Goal: Information Seeking & Learning: Learn about a topic

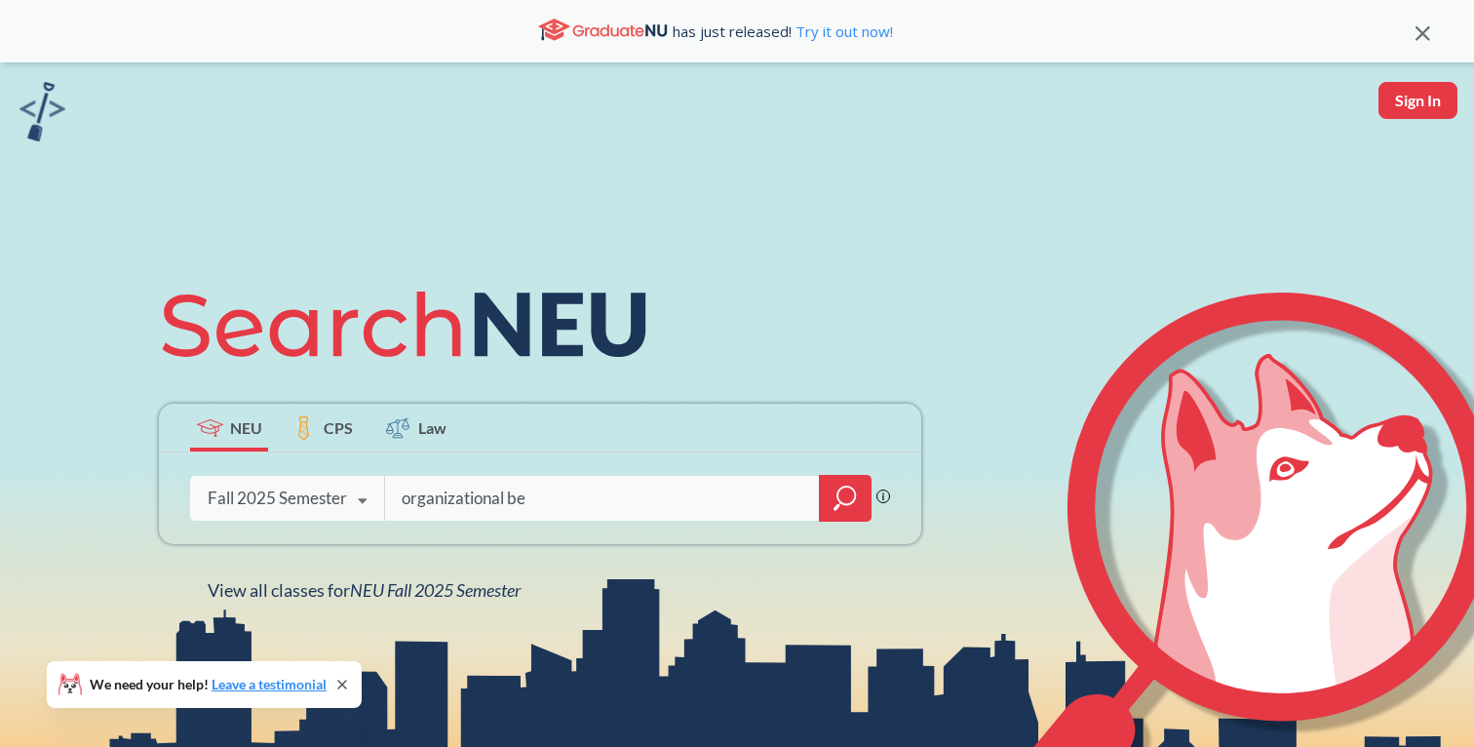
type input "organizational beh"
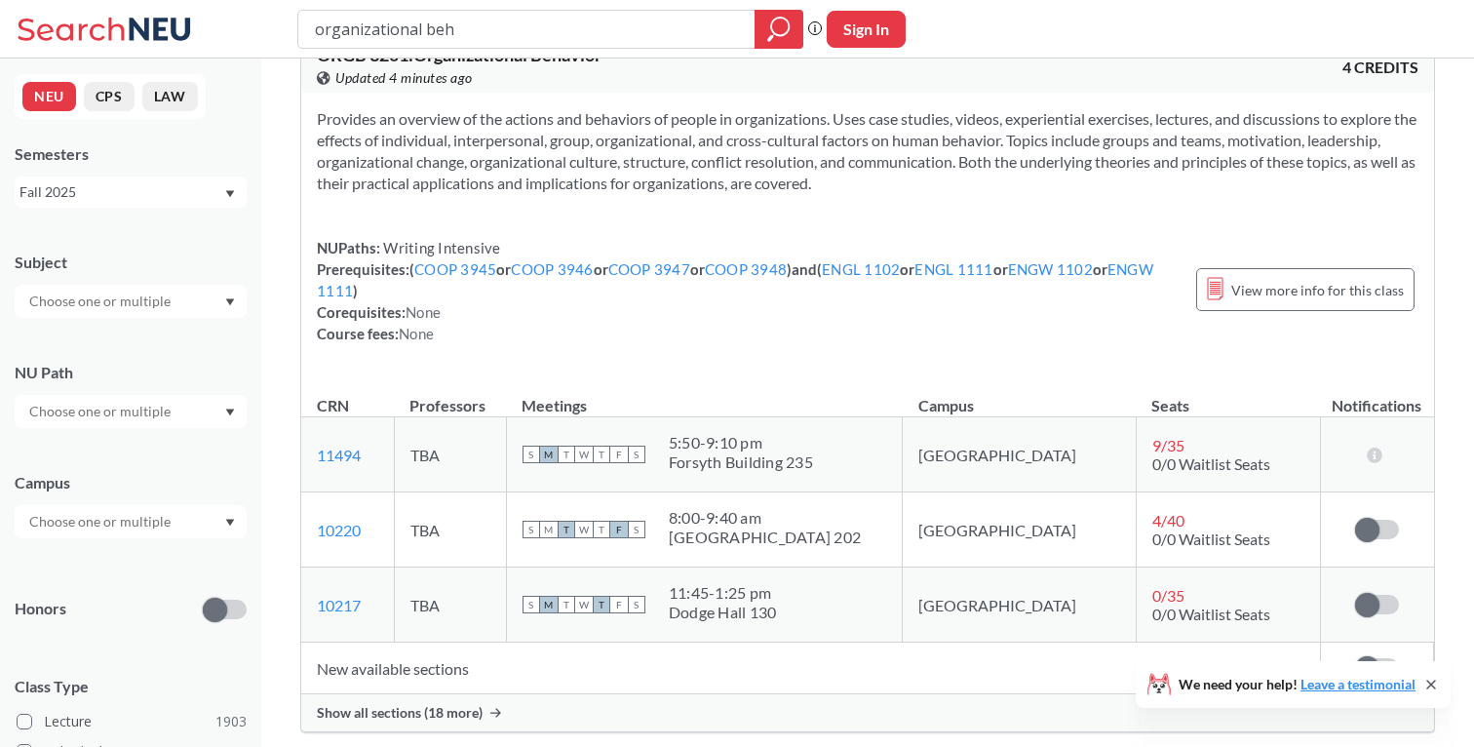
scroll to position [714, 0]
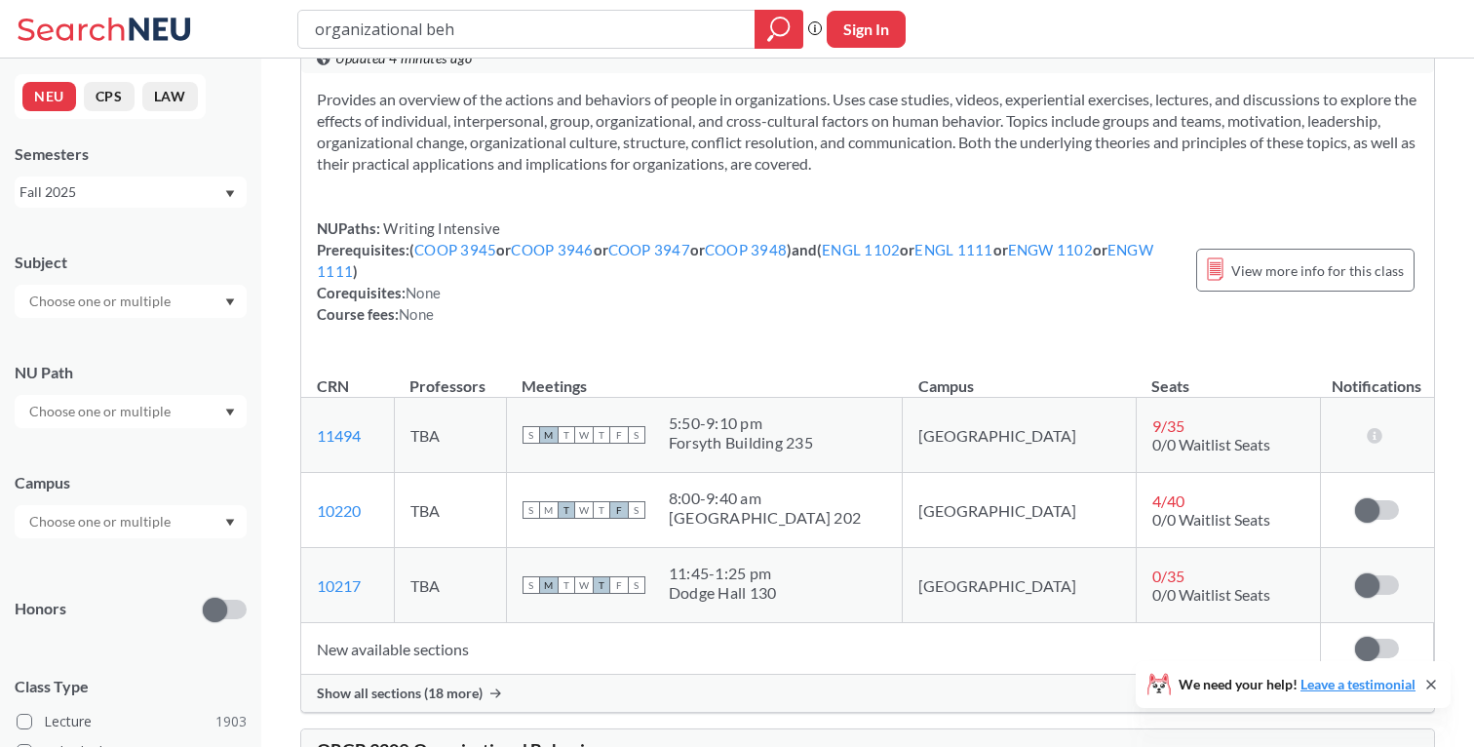
click at [465, 690] on span "Show all sections (18 more)" at bounding box center [400, 694] width 166 height 18
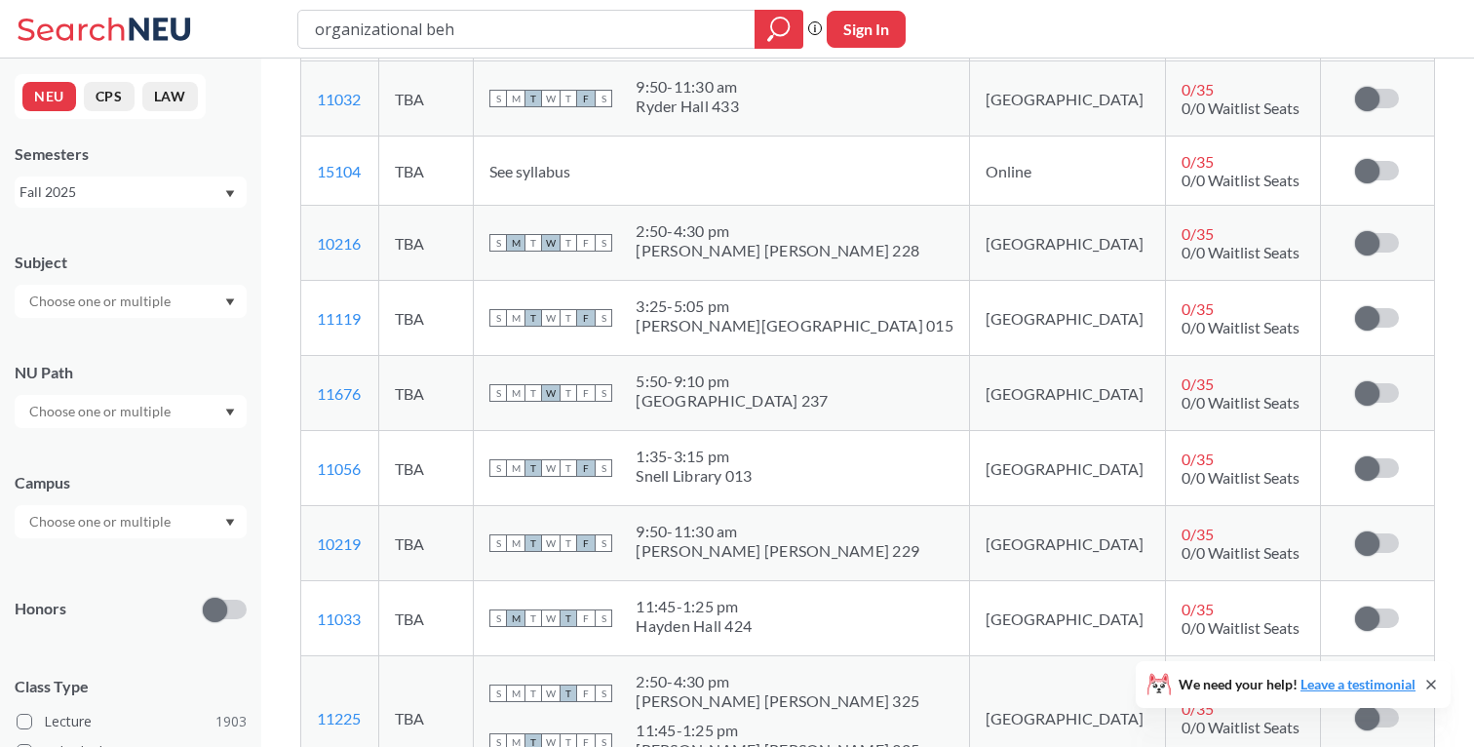
scroll to position [1393, 0]
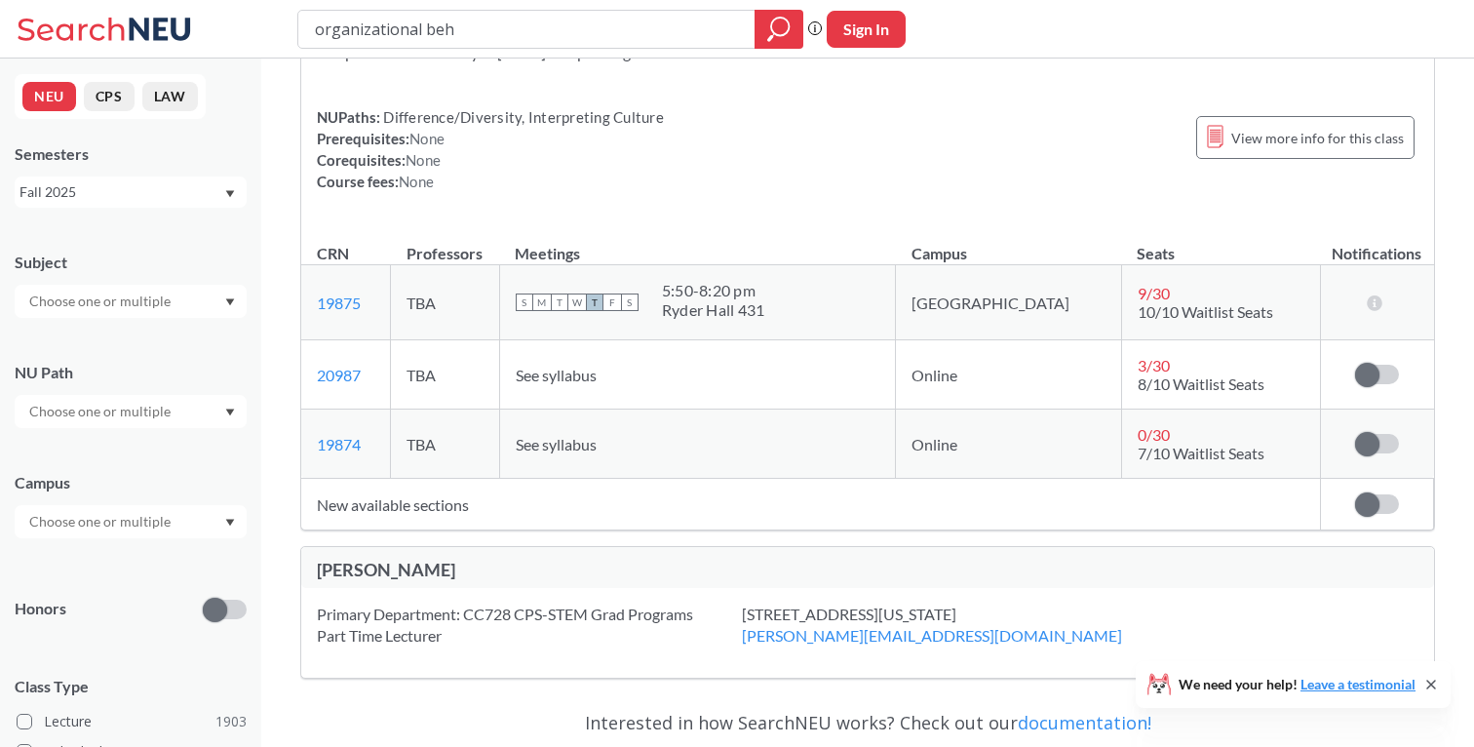
scroll to position [2134, 0]
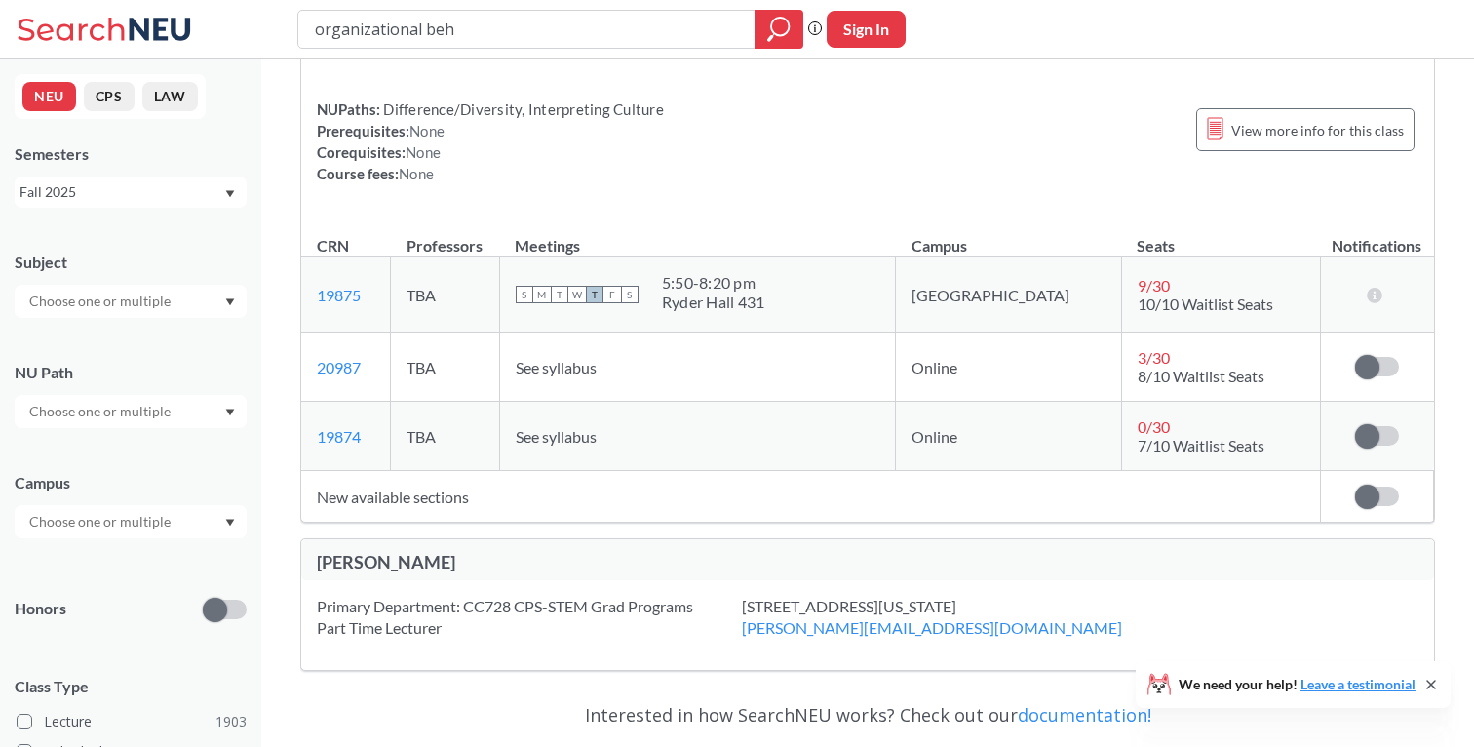
click at [529, 39] on input "organizational beh" at bounding box center [527, 29] width 428 height 33
type input "advanced writing"
click at [777, 32] on icon "magnifying glass" at bounding box center [778, 29] width 23 height 27
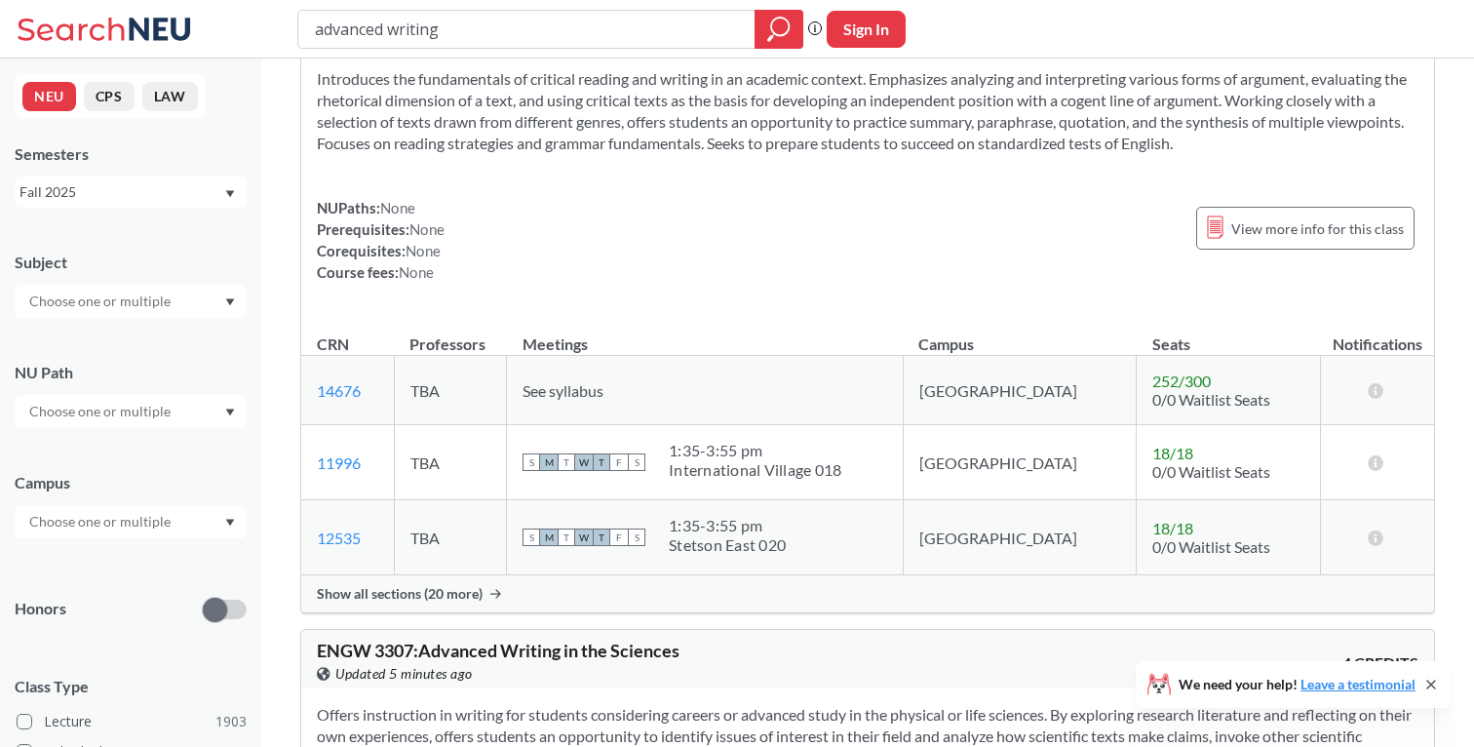
scroll to position [672, 0]
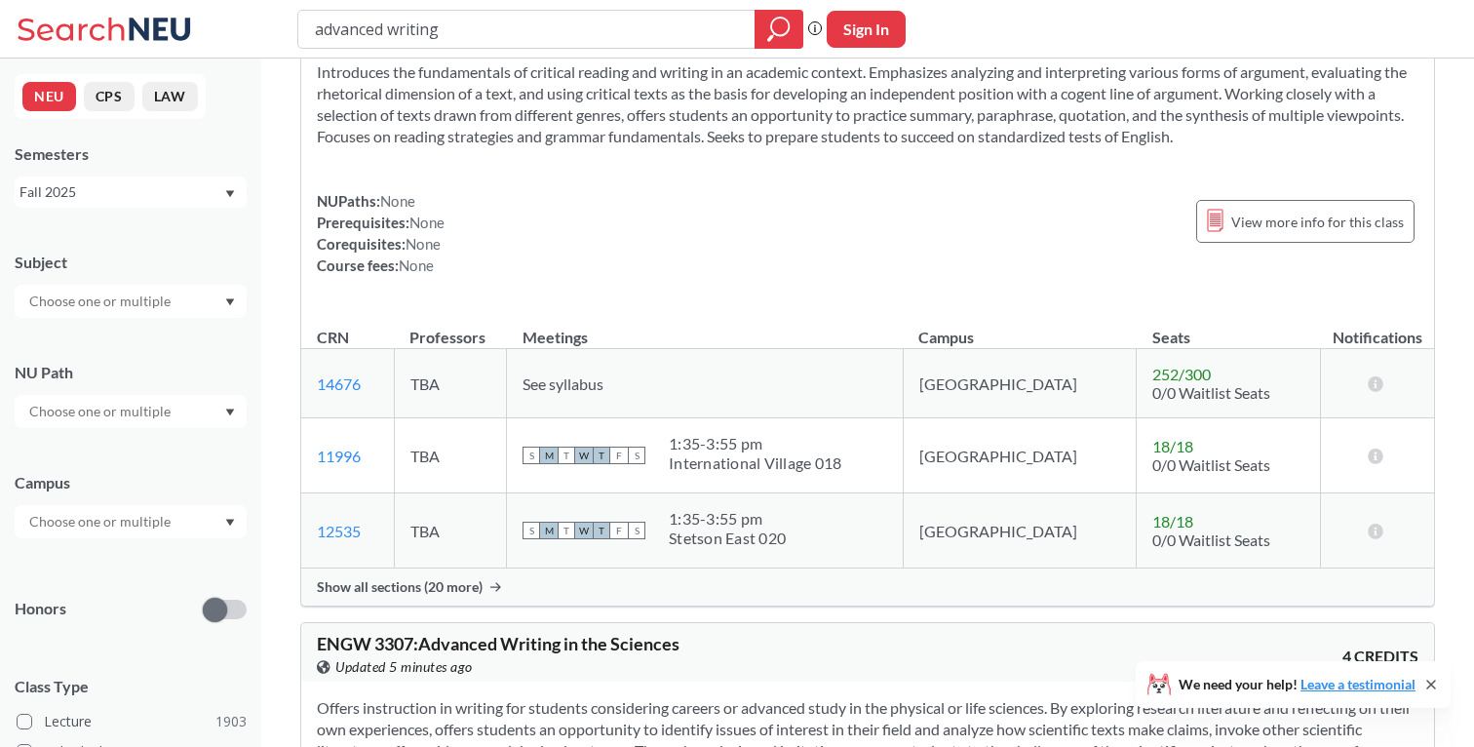
click at [485, 586] on div "Show all sections (20 more)" at bounding box center [867, 587] width 1133 height 37
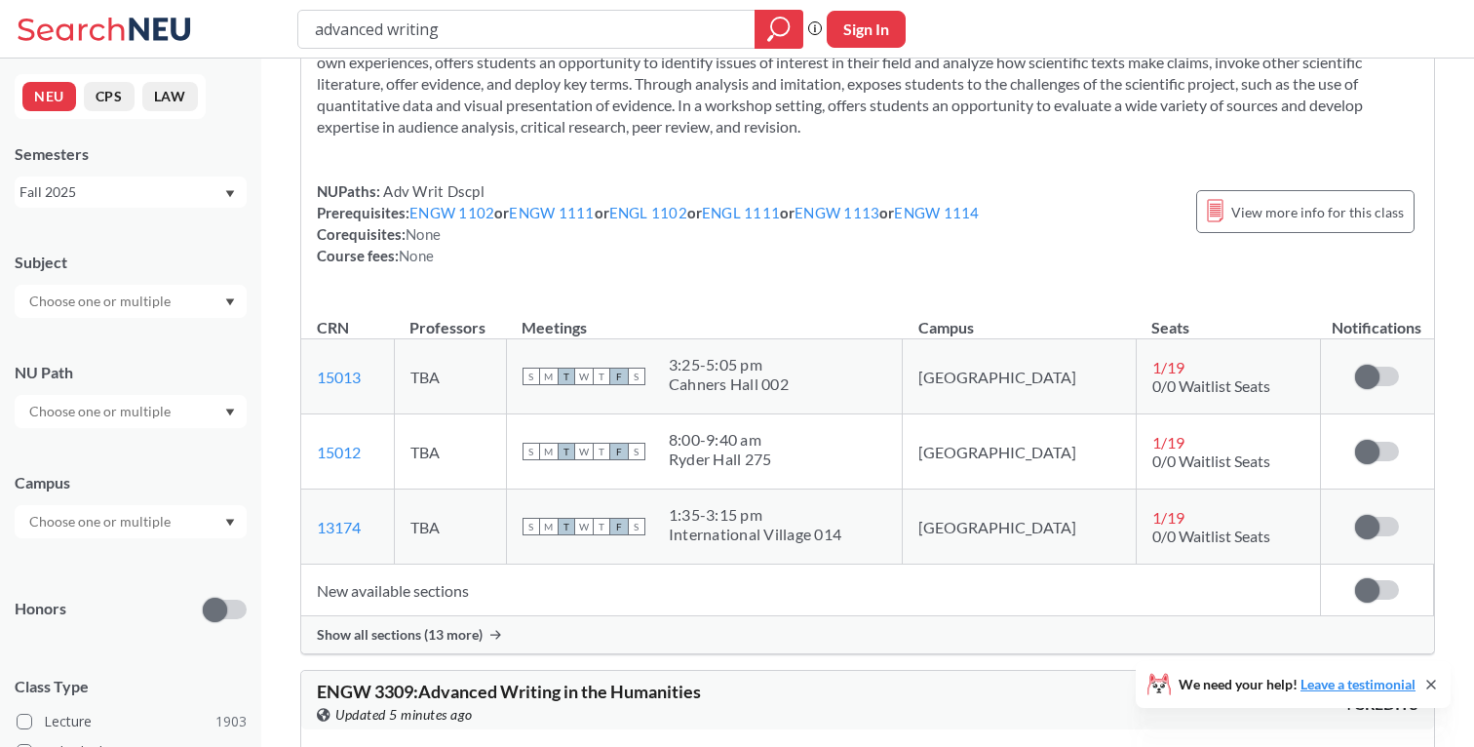
scroll to position [2846, 0]
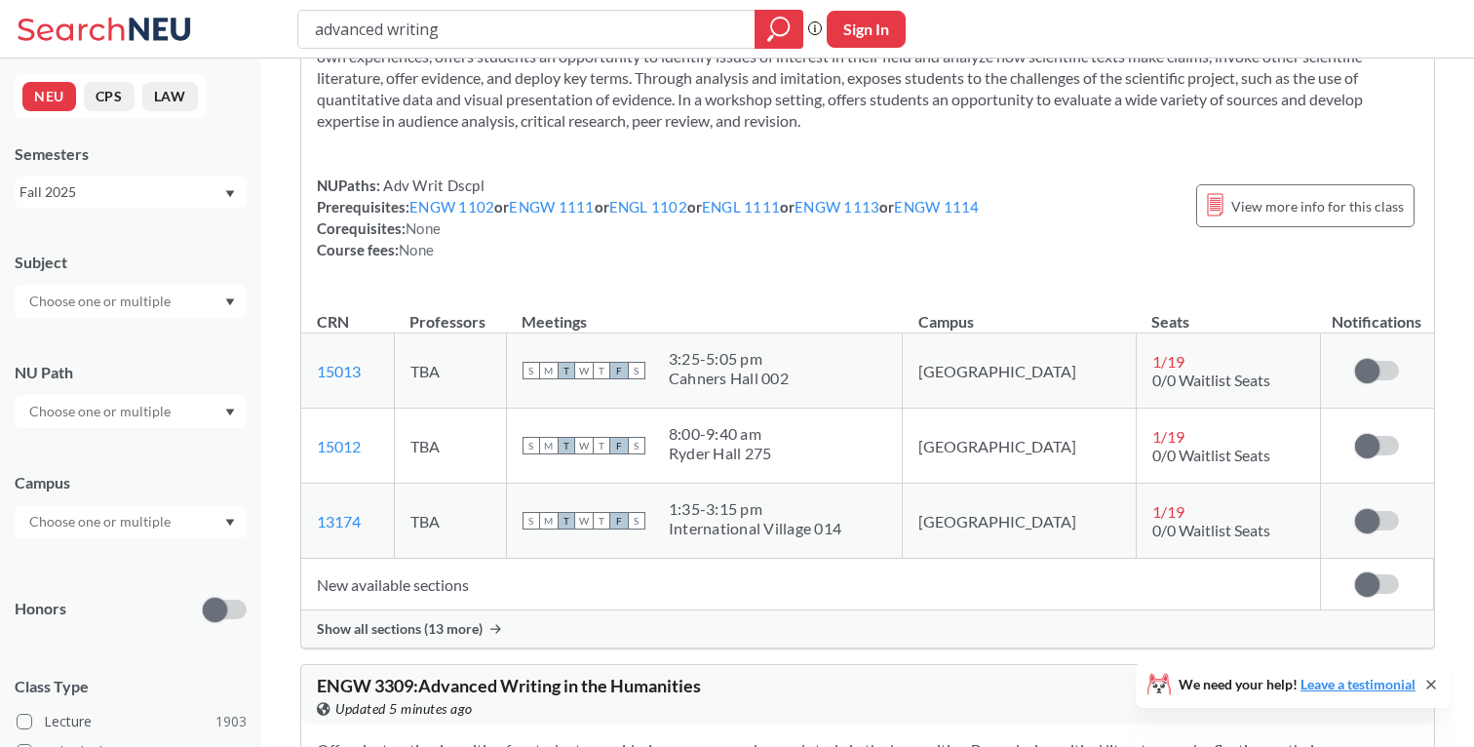
click at [488, 631] on div "Show all sections (13 more)" at bounding box center [867, 628] width 1133 height 37
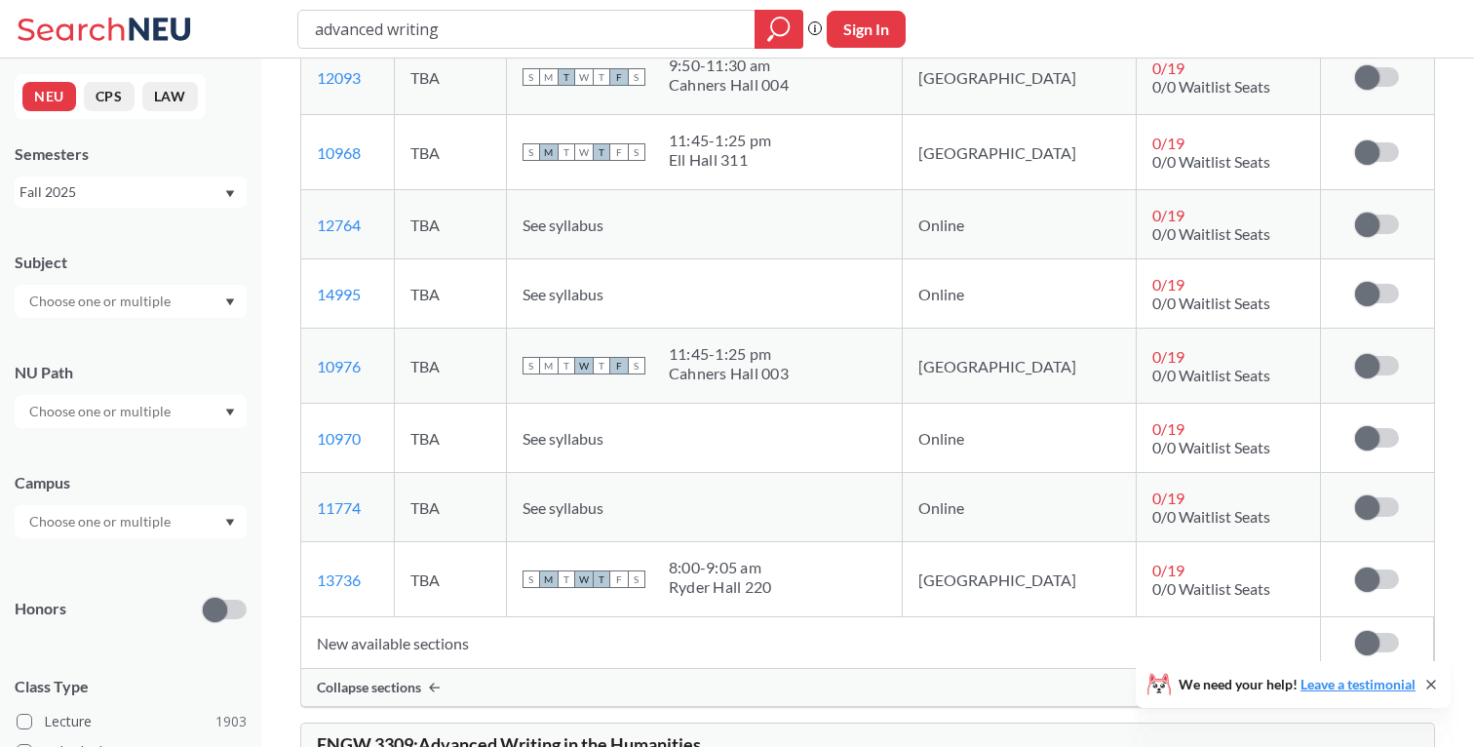
scroll to position [3760, 0]
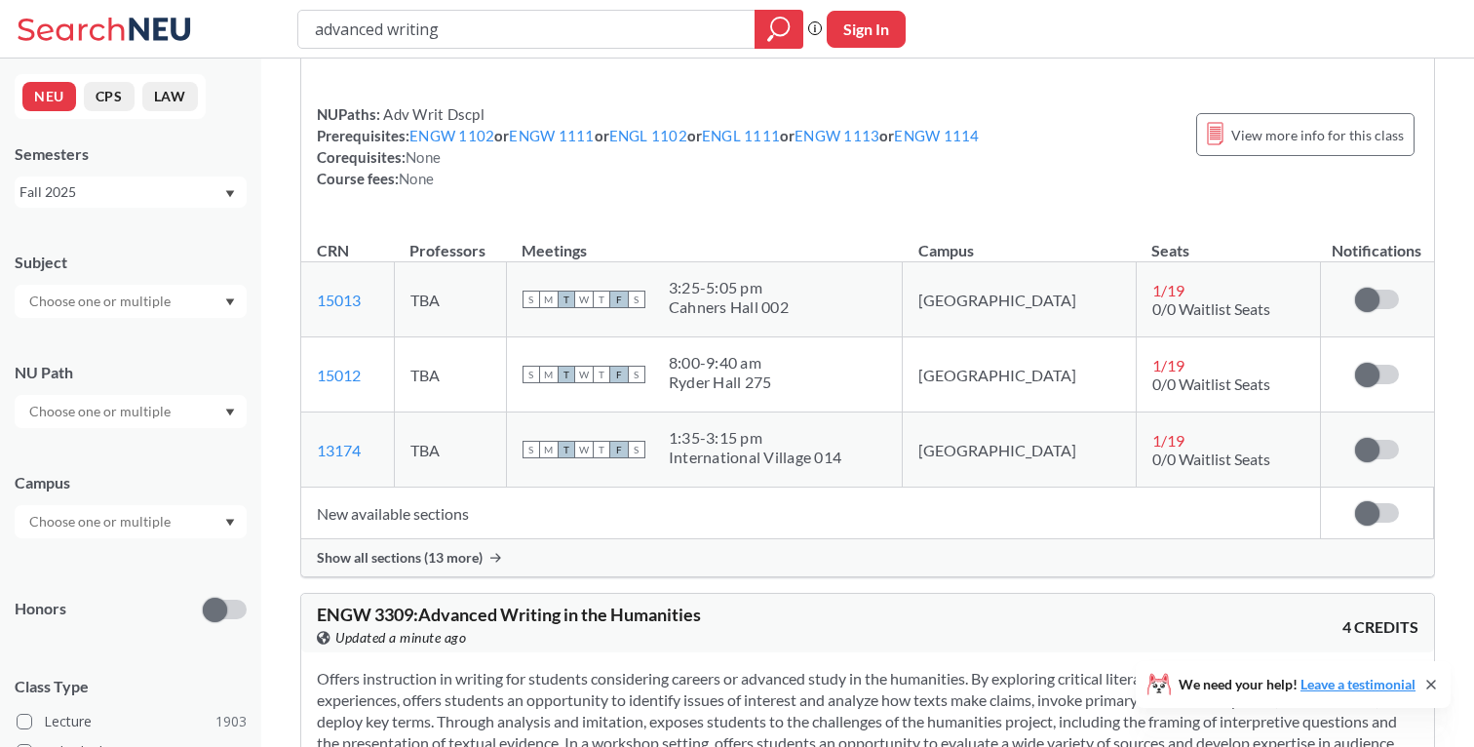
scroll to position [1418, 0]
click at [488, 558] on div "Show all sections (13 more)" at bounding box center [867, 555] width 1133 height 37
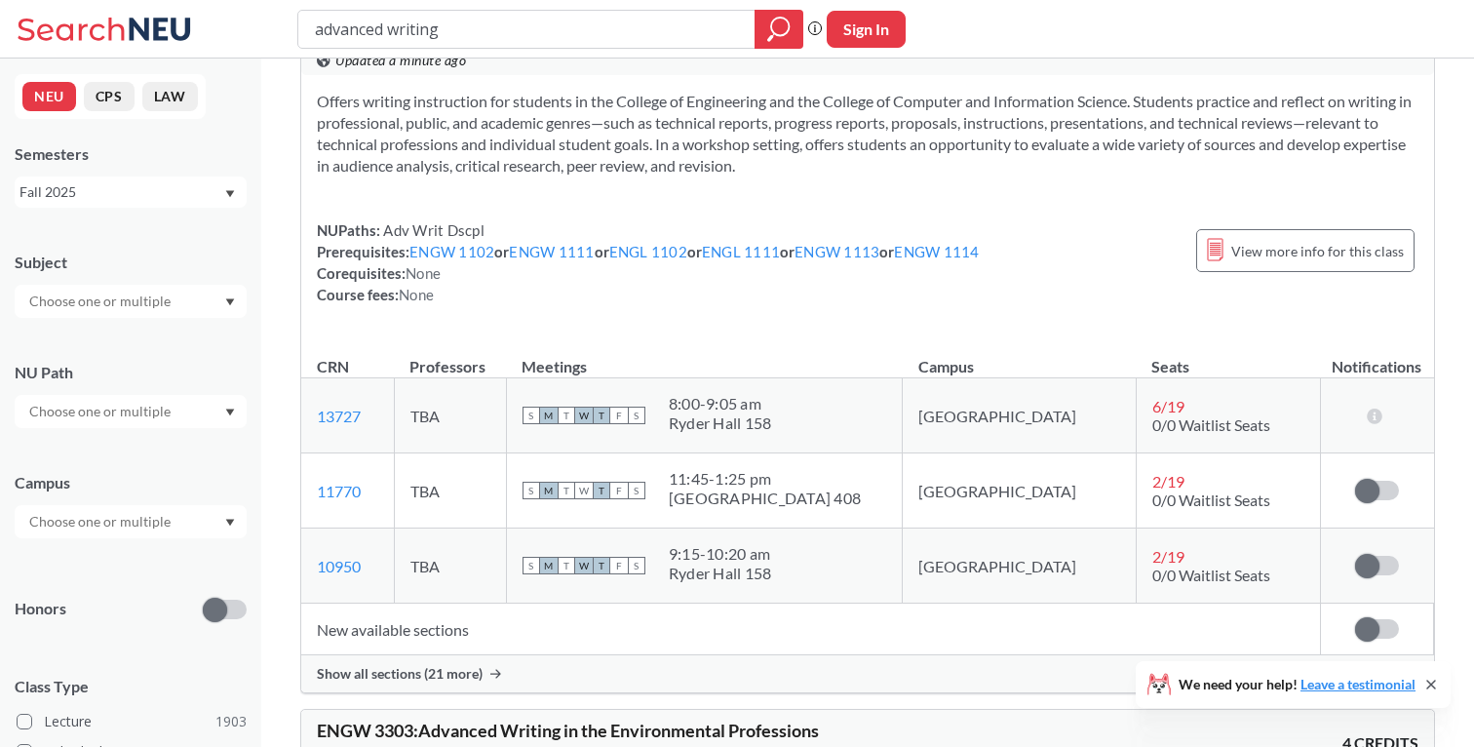
scroll to position [4837, 0]
click at [469, 675] on span "Show all sections (21 more)" at bounding box center [400, 673] width 166 height 18
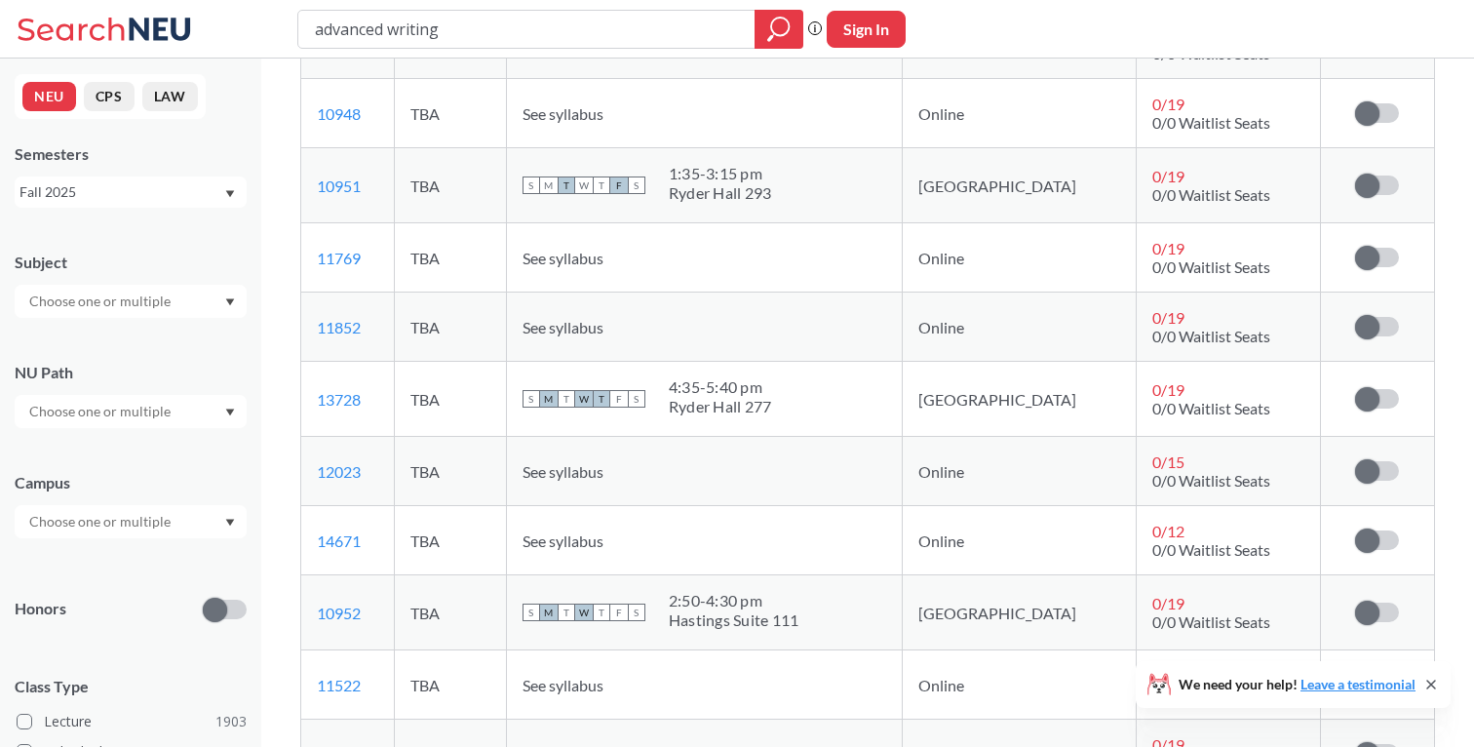
scroll to position [6092, 0]
